Goal: Check status: Check status

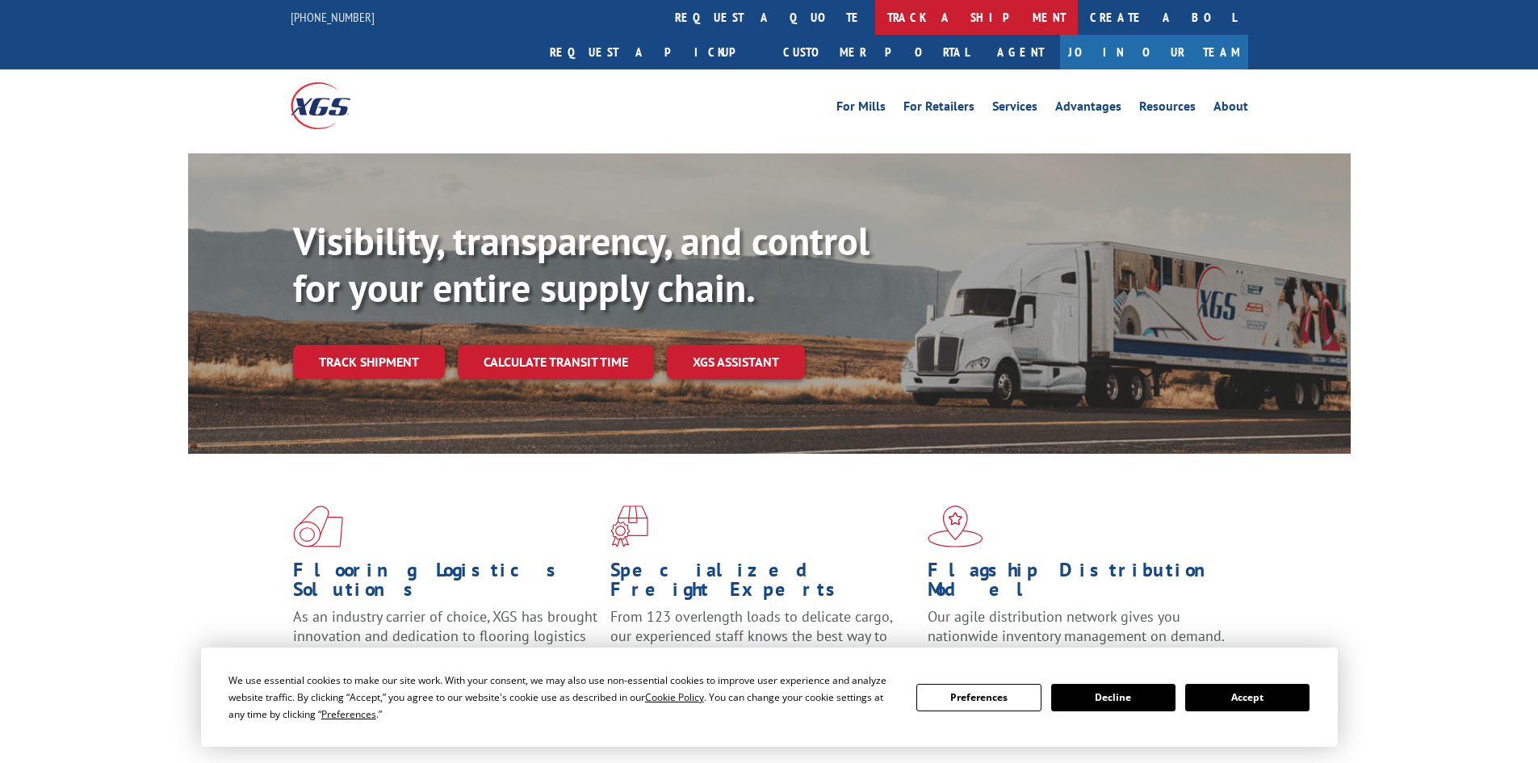
click at [875, 27] on link "track a shipment" at bounding box center [976, 17] width 203 height 35
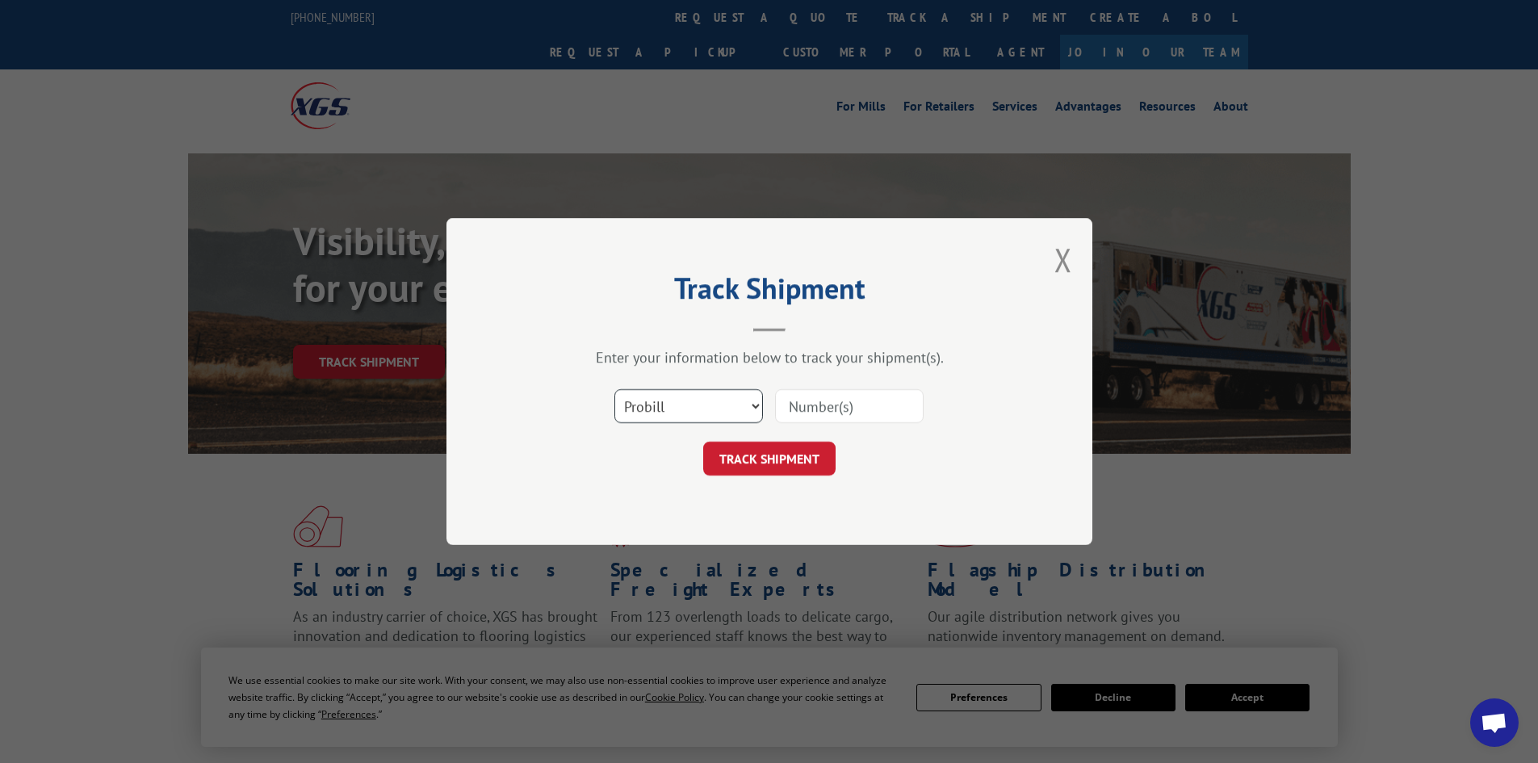
click at [693, 423] on select "Select category... Probill BOL PO" at bounding box center [688, 406] width 149 height 34
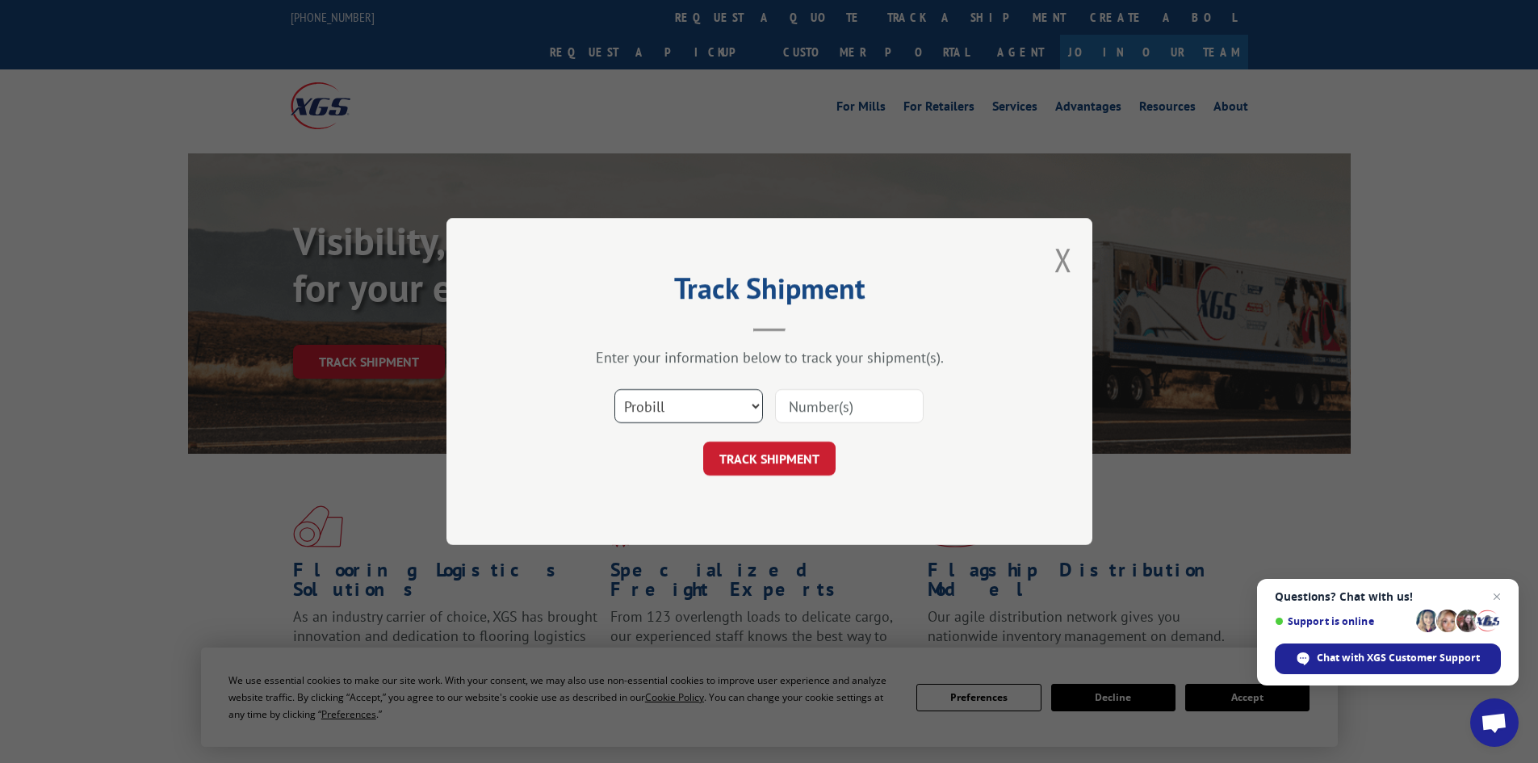
select select "bol"
click at [614, 389] on select "Select category... Probill BOL PO" at bounding box center [688, 406] width 149 height 34
click at [820, 404] on input at bounding box center [849, 406] width 149 height 34
paste input "5126322"
type input "5126322"
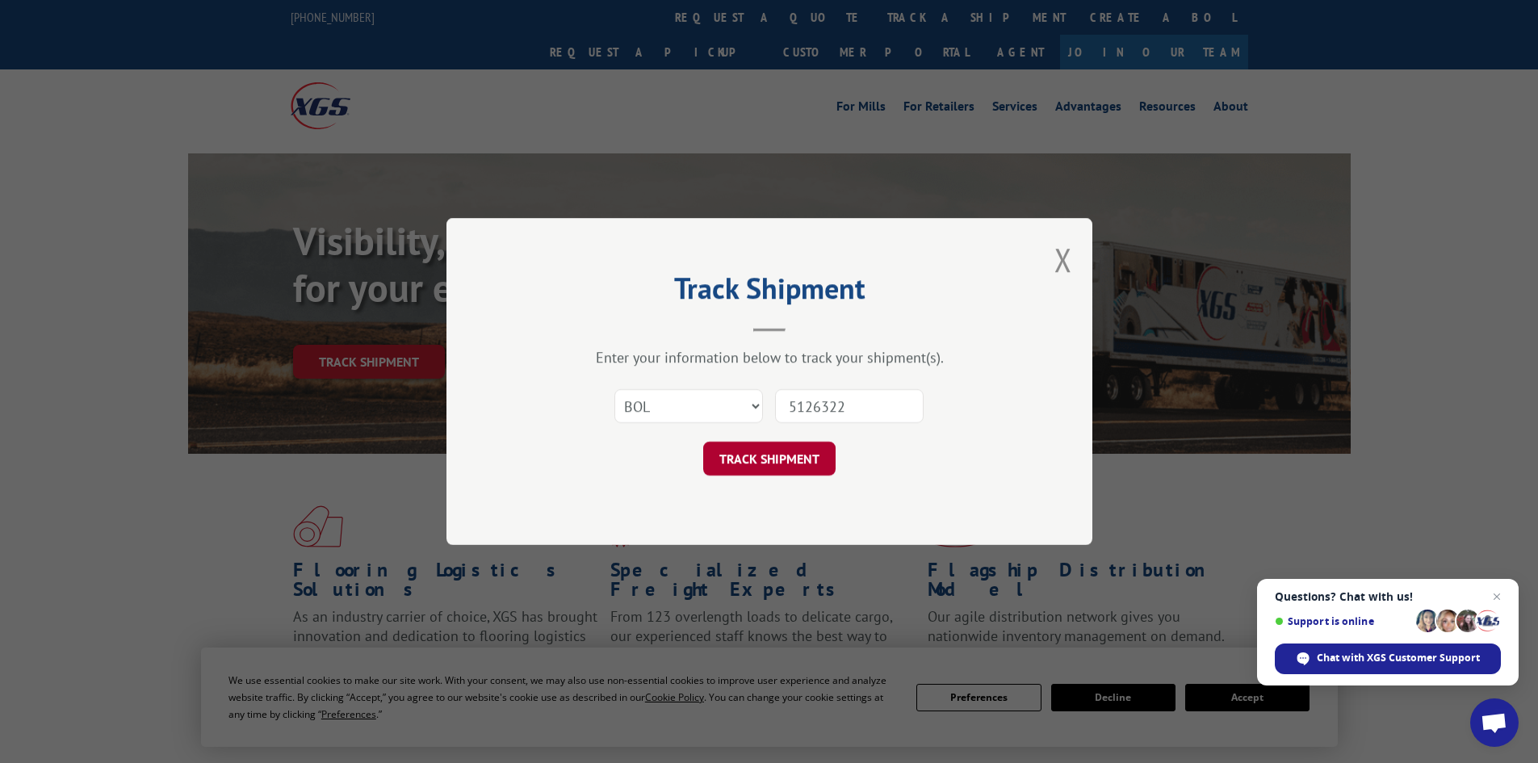
click at [799, 472] on button "TRACK SHIPMENT" at bounding box center [769, 459] width 132 height 34
